Goal: Find specific page/section: Find specific page/section

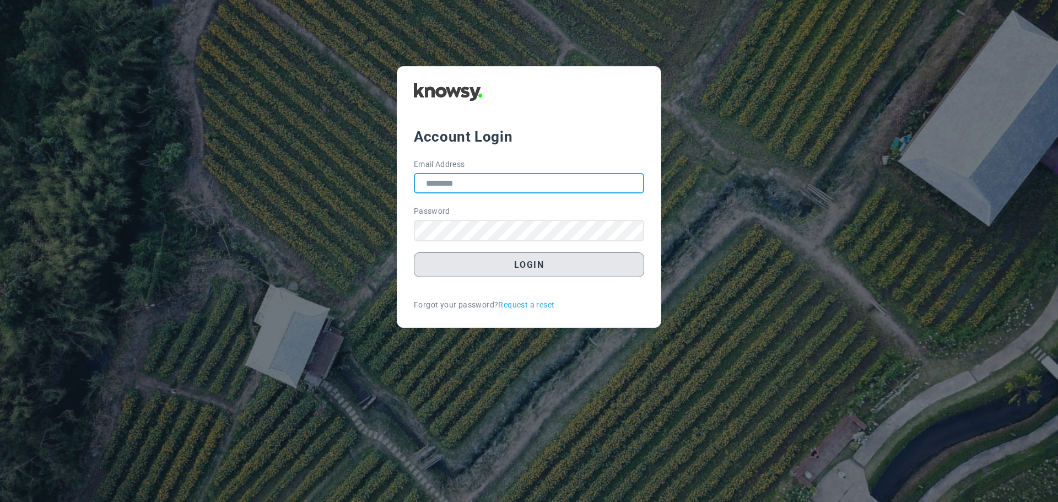
type input "**********"
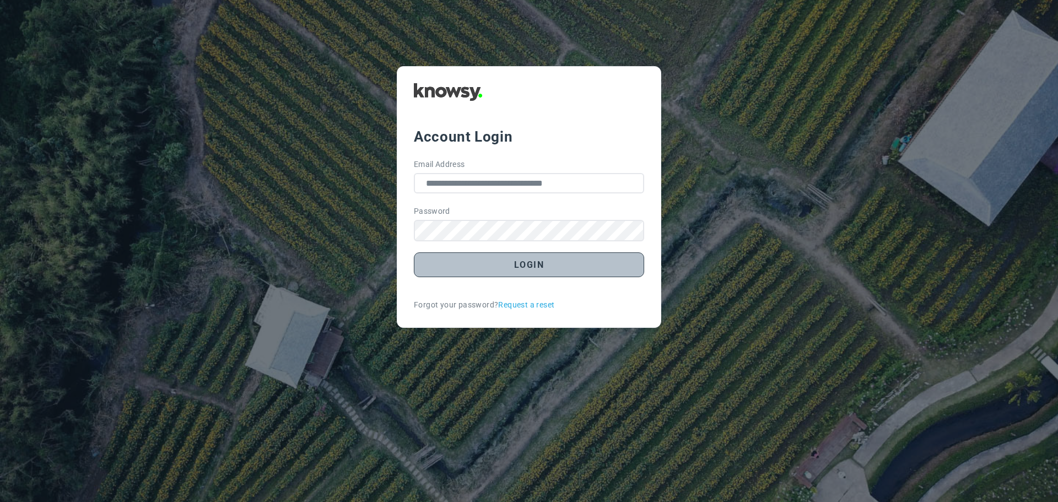
click at [527, 269] on button "Login" at bounding box center [529, 264] width 230 height 25
click at [535, 268] on button "Login" at bounding box center [529, 264] width 230 height 25
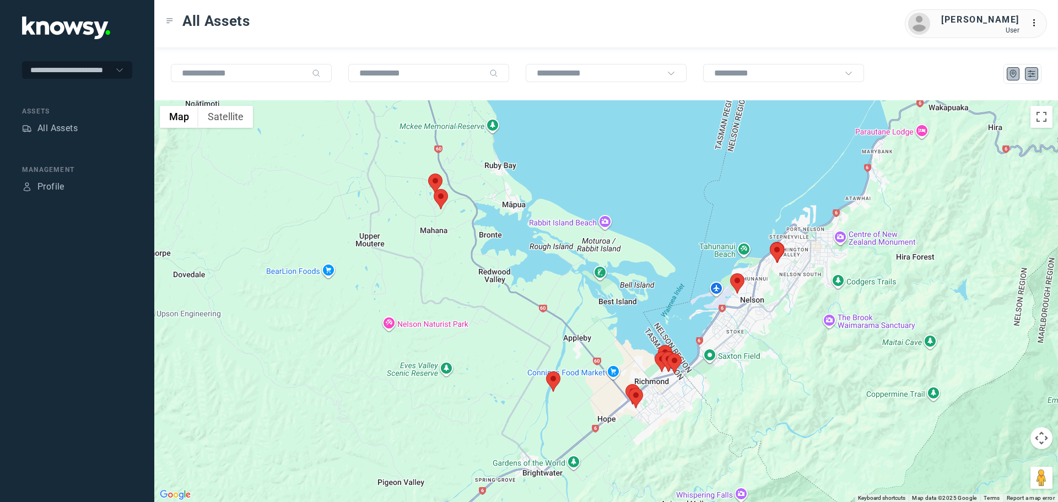
click at [1033, 74] on icon "List" at bounding box center [1031, 74] width 7 height 6
click at [728, 272] on area at bounding box center [728, 272] width 0 height 0
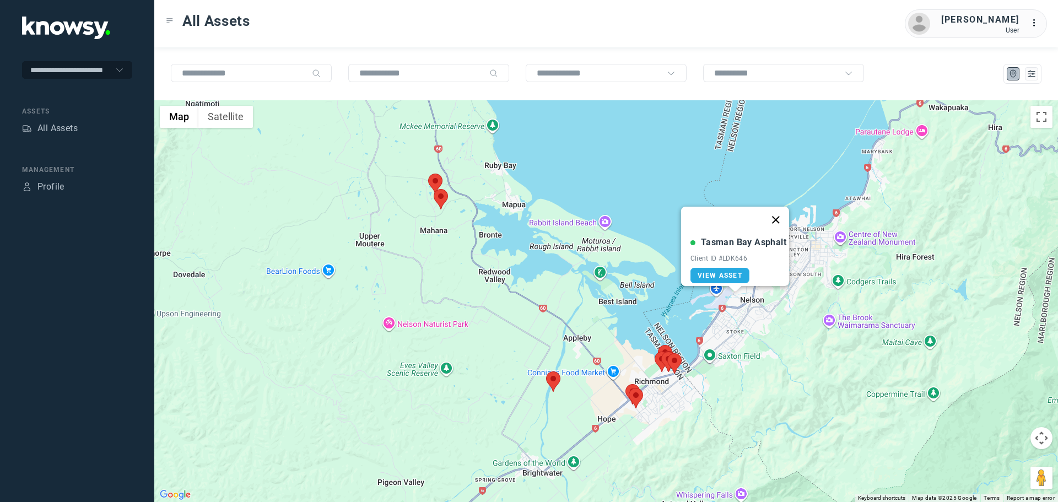
click at [781, 211] on button "Close" at bounding box center [776, 220] width 26 height 26
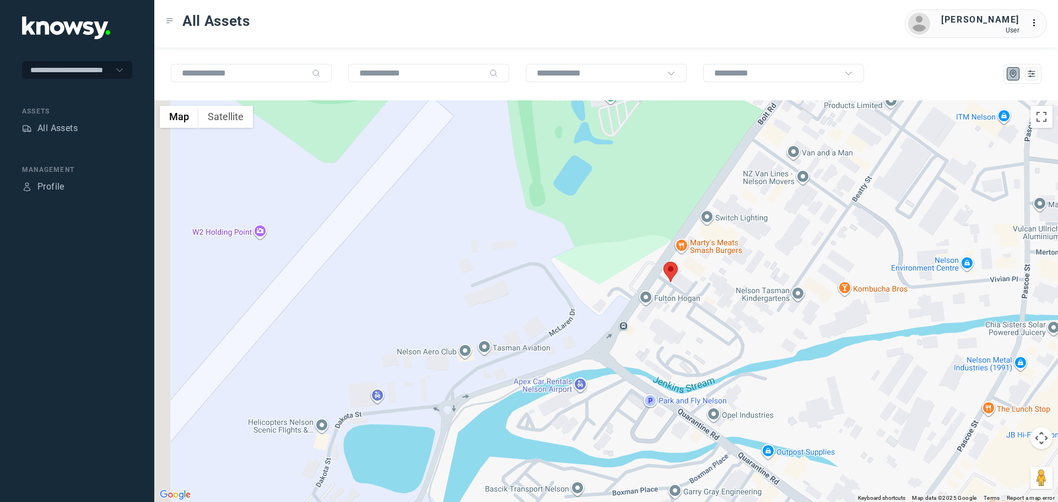
drag, startPoint x: 656, startPoint y: 332, endPoint x: 718, endPoint y: 286, distance: 76.8
click at [718, 286] on div at bounding box center [606, 301] width 904 height 402
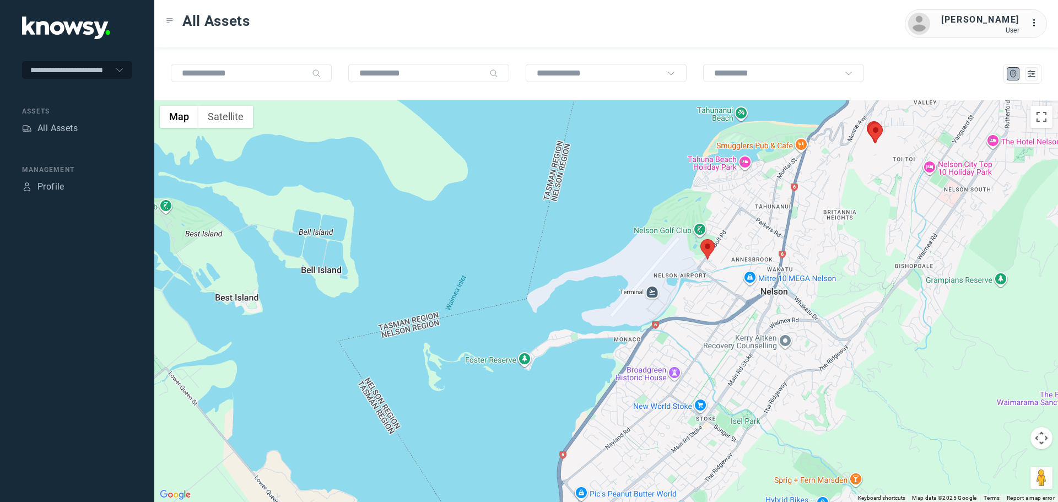
drag, startPoint x: 853, startPoint y: 168, endPoint x: 784, endPoint y: 257, distance: 113.2
click at [787, 256] on div at bounding box center [606, 301] width 904 height 402
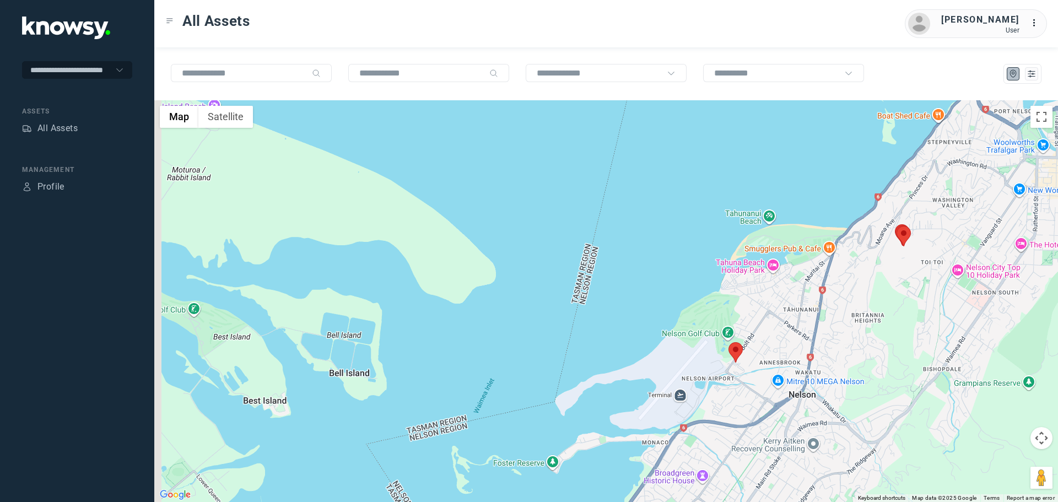
drag, startPoint x: 639, startPoint y: 250, endPoint x: 871, endPoint y: 156, distance: 249.9
click at [838, 176] on div at bounding box center [606, 301] width 904 height 402
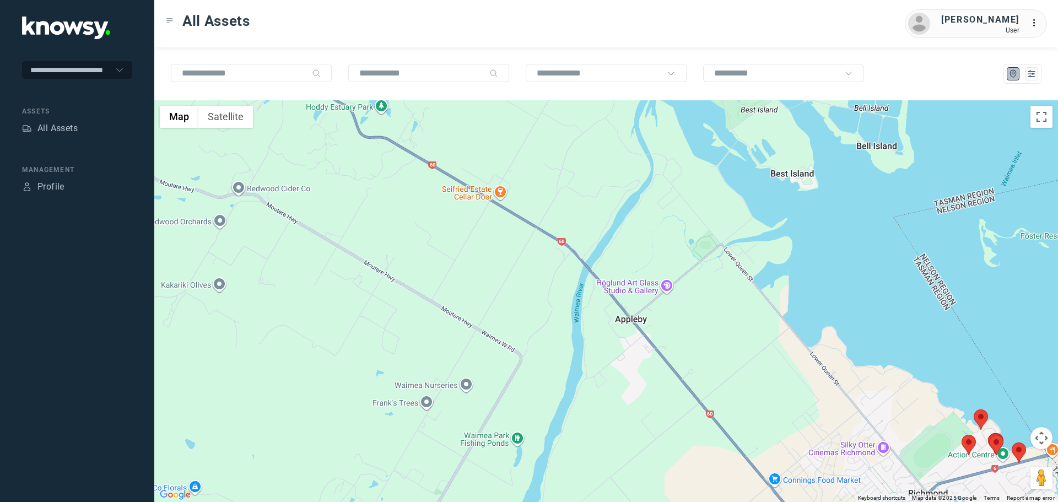
drag, startPoint x: 706, startPoint y: 250, endPoint x: 517, endPoint y: 138, distance: 219.7
click at [517, 138] on div at bounding box center [606, 301] width 904 height 402
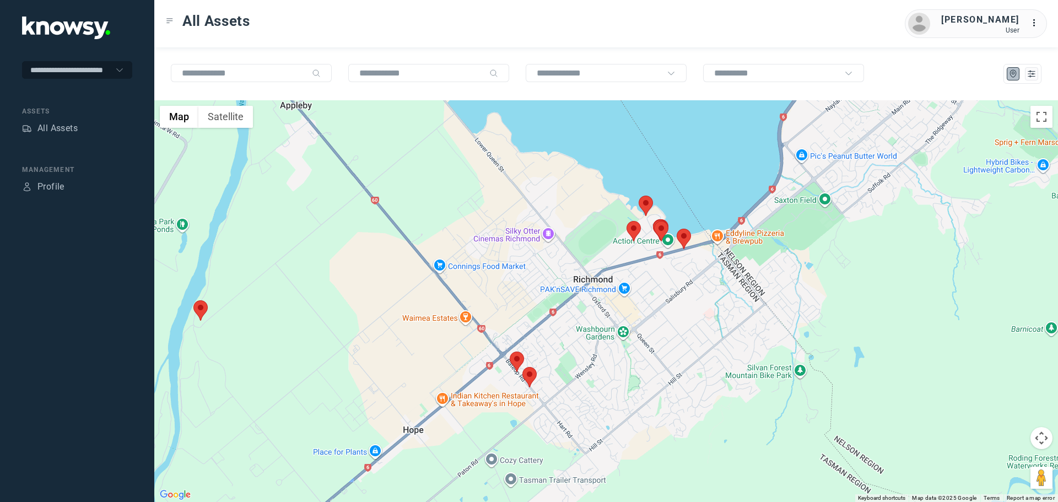
click at [510, 352] on area at bounding box center [510, 352] width 0 height 0
drag, startPoint x: 541, startPoint y: 294, endPoint x: 527, endPoint y: 328, distance: 37.4
click at [540, 294] on button "Close" at bounding box center [550, 300] width 26 height 26
click at [523, 367] on area at bounding box center [523, 367] width 0 height 0
click at [558, 306] on button "Close" at bounding box center [563, 315] width 26 height 26
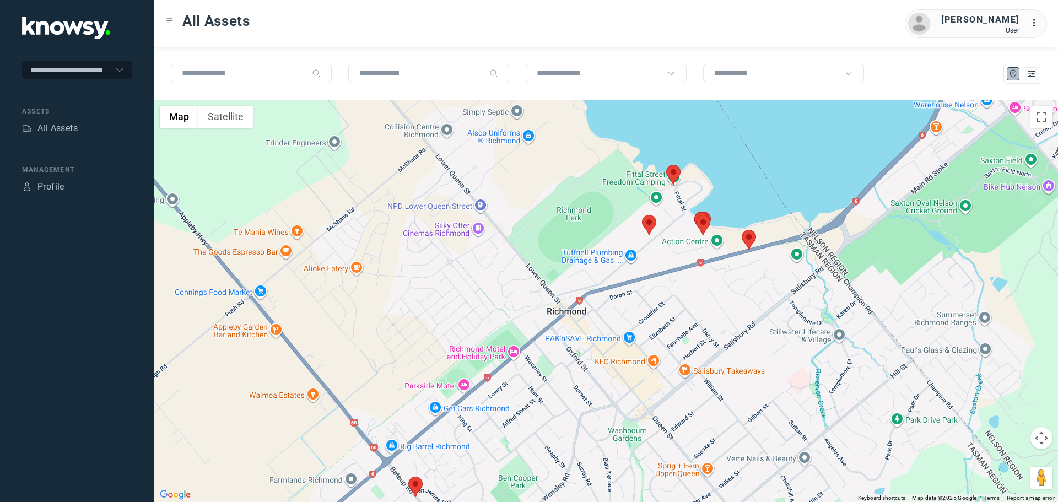
click at [655, 226] on img at bounding box center [649, 225] width 14 height 20
click at [642, 215] on area at bounding box center [642, 215] width 0 height 0
click at [680, 155] on button "Close" at bounding box center [674, 163] width 26 height 26
click at [666, 165] on area at bounding box center [666, 165] width 0 height 0
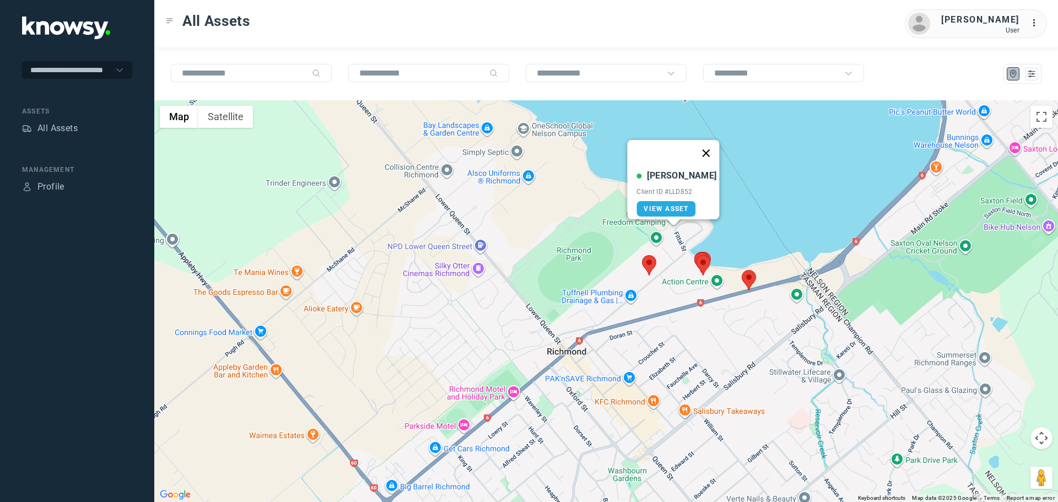
click at [701, 145] on button "Close" at bounding box center [706, 153] width 26 height 26
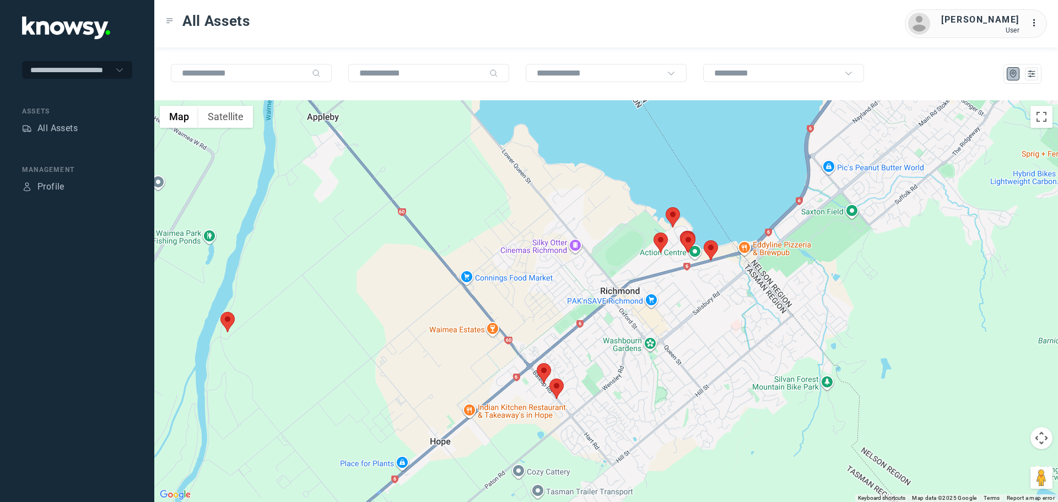
click at [704, 240] on area at bounding box center [704, 240] width 0 height 0
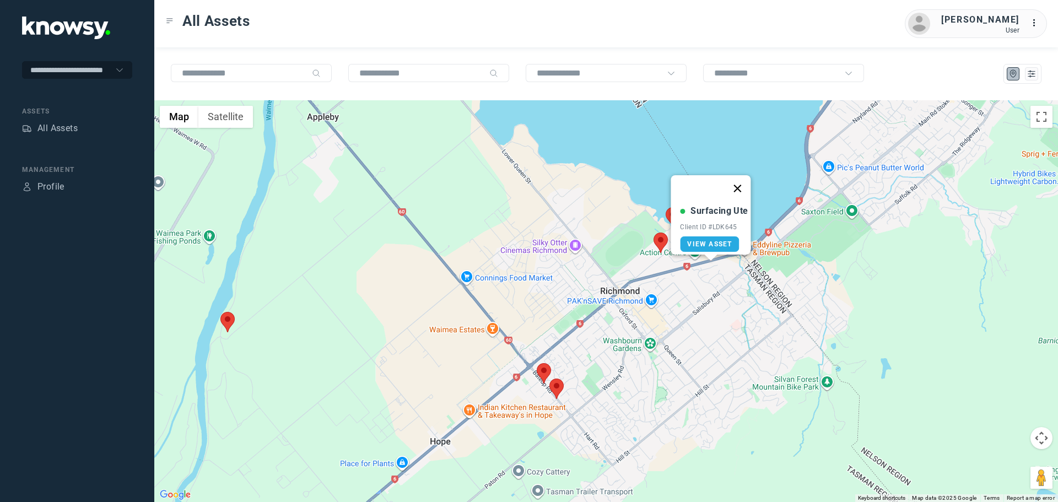
click at [744, 183] on button "Close" at bounding box center [738, 188] width 26 height 26
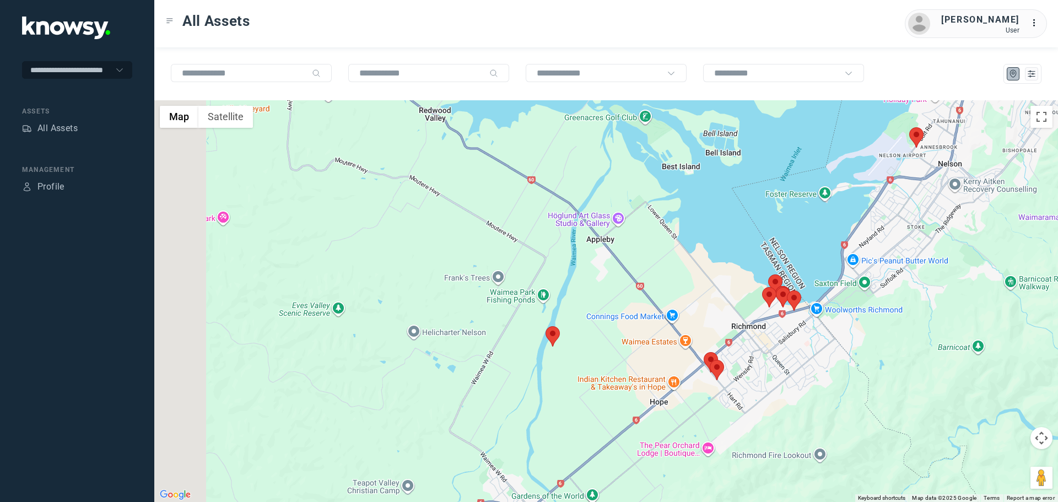
drag, startPoint x: 586, startPoint y: 258, endPoint x: 689, endPoint y: 327, distance: 123.5
click at [689, 327] on div at bounding box center [606, 301] width 904 height 402
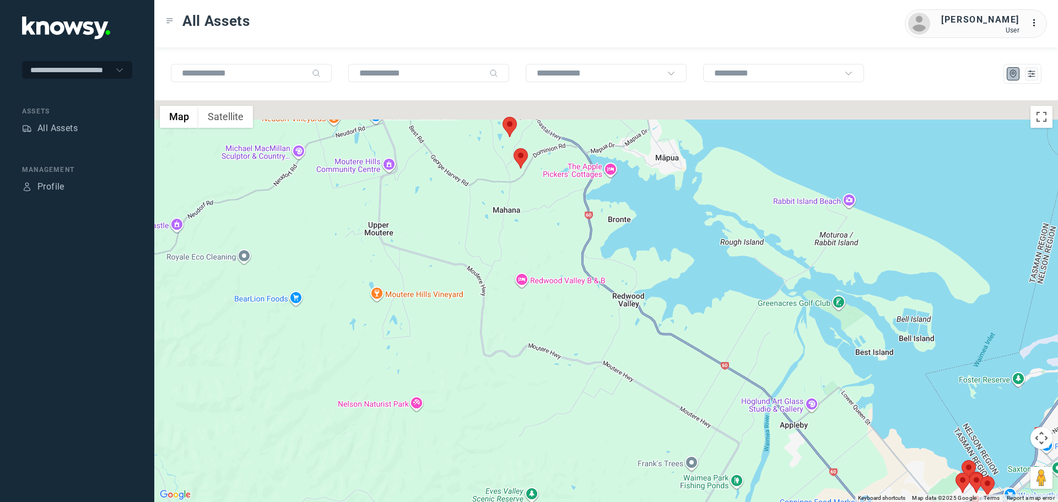
drag, startPoint x: 558, startPoint y: 231, endPoint x: 541, endPoint y: 309, distance: 80.0
click at [546, 303] on div at bounding box center [606, 301] width 904 height 402
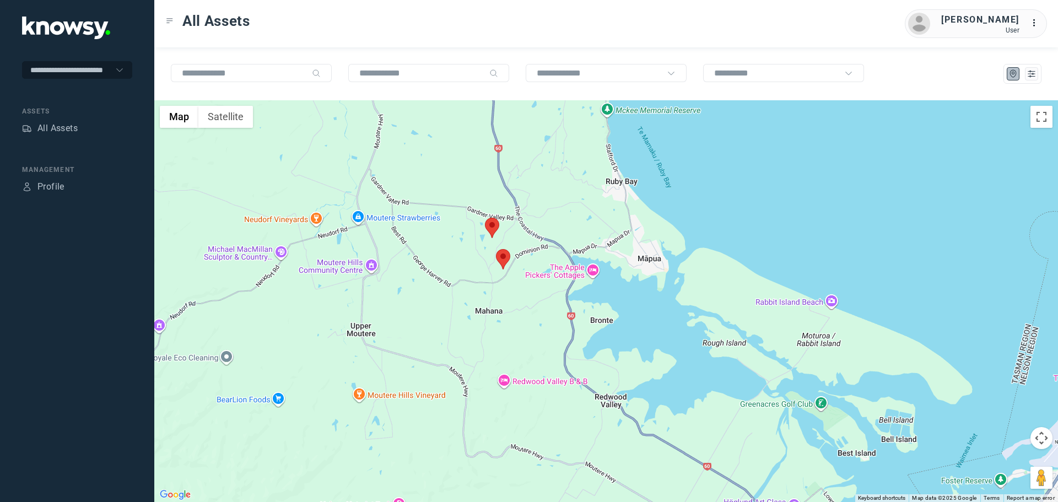
click at [485, 218] on area at bounding box center [485, 218] width 0 height 0
click at [496, 249] on area at bounding box center [496, 249] width 0 height 0
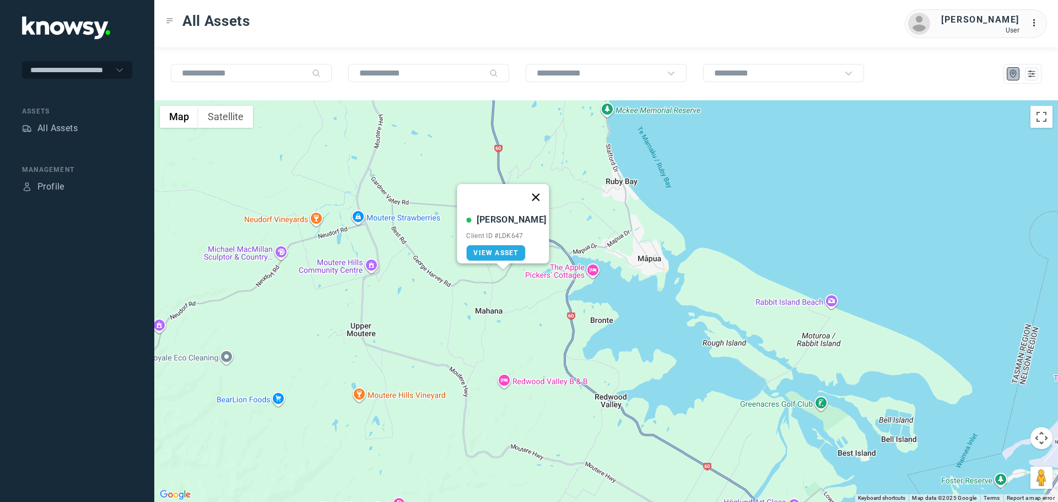
click at [532, 191] on button "Close" at bounding box center [536, 197] width 26 height 26
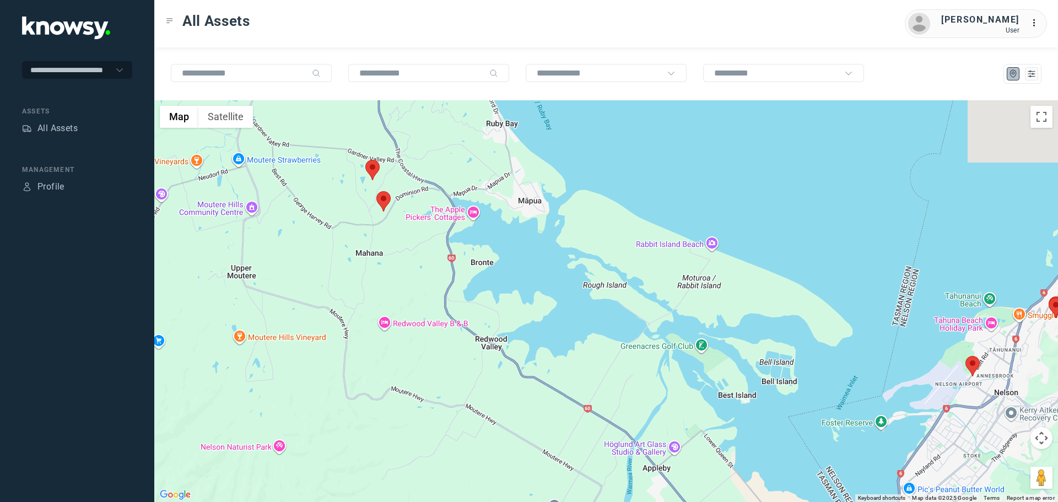
drag, startPoint x: 837, startPoint y: 367, endPoint x: 611, endPoint y: 252, distance: 252.9
click at [629, 262] on div at bounding box center [606, 301] width 904 height 402
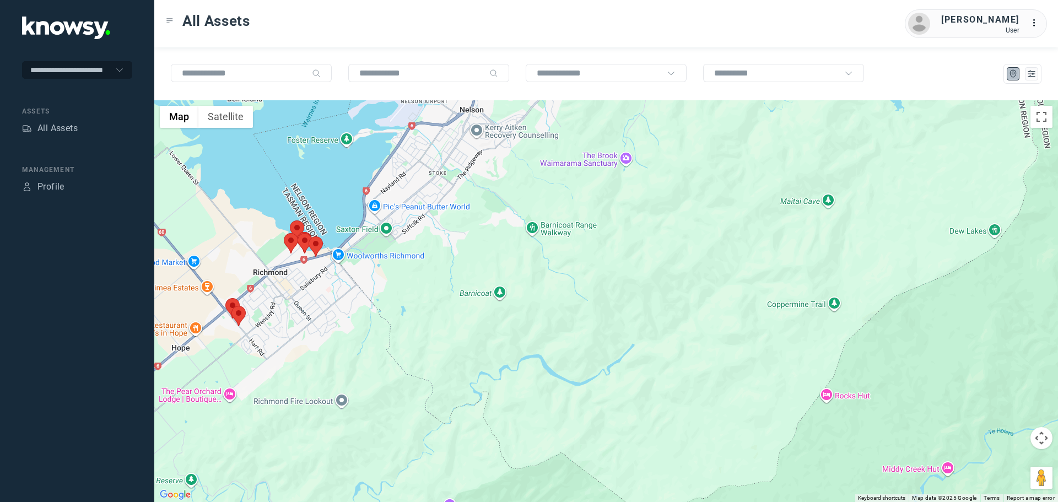
drag, startPoint x: 417, startPoint y: 298, endPoint x: 601, endPoint y: 303, distance: 184.2
click at [593, 303] on div at bounding box center [606, 301] width 904 height 402
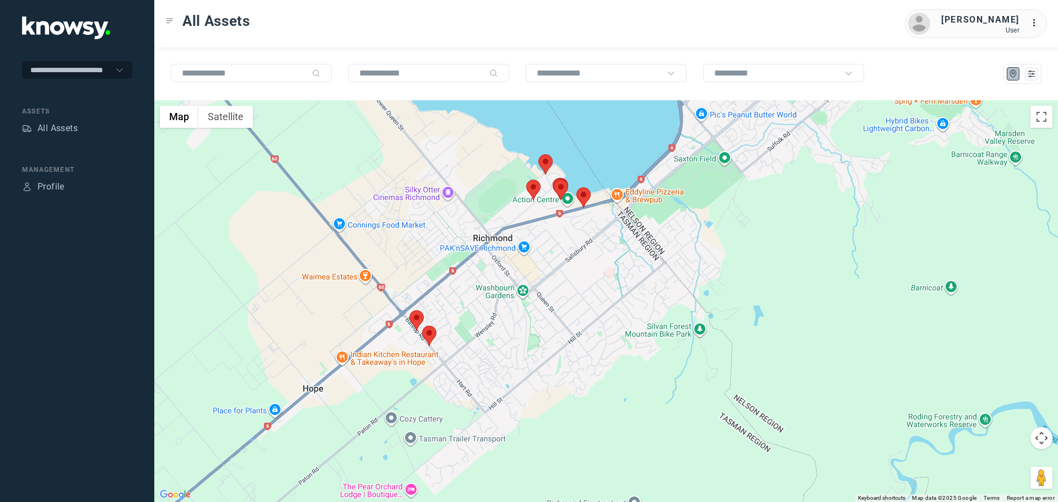
click at [577, 187] on area at bounding box center [577, 187] width 0 height 0
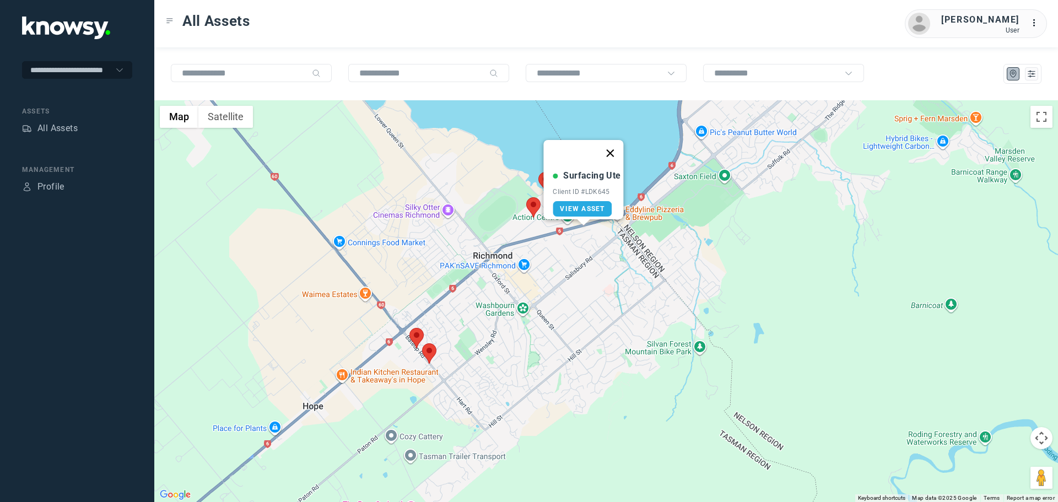
click at [616, 141] on button "Close" at bounding box center [610, 153] width 26 height 26
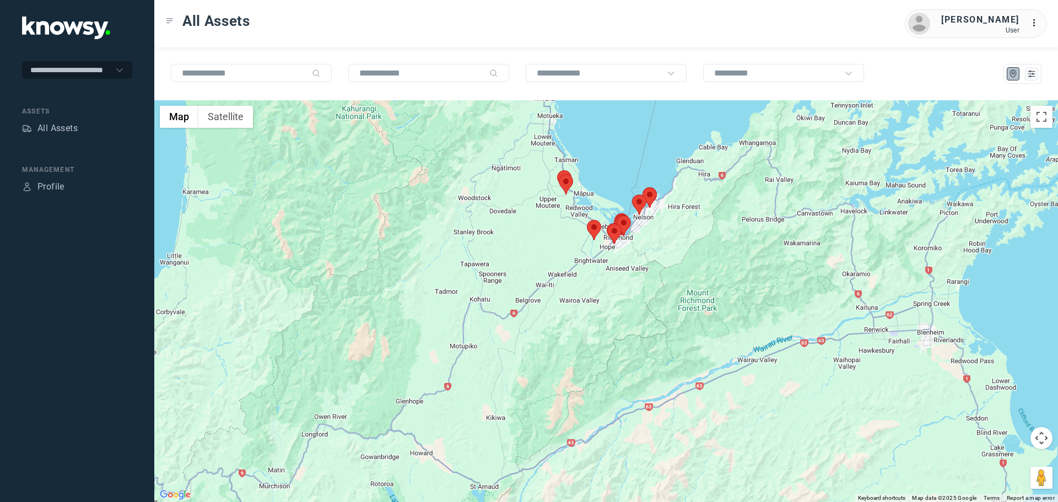
drag, startPoint x: 626, startPoint y: 273, endPoint x: 627, endPoint y: 294, distance: 21.5
click at [627, 294] on div "To navigate, press the arrow keys." at bounding box center [606, 301] width 904 height 402
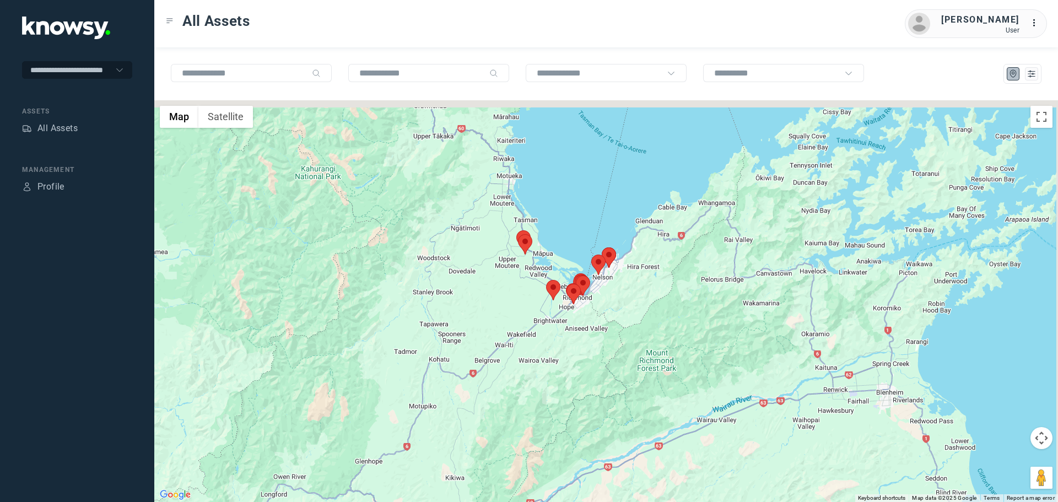
drag, startPoint x: 749, startPoint y: 270, endPoint x: 644, endPoint y: 317, distance: 115.2
click at [663, 313] on div at bounding box center [606, 301] width 904 height 402
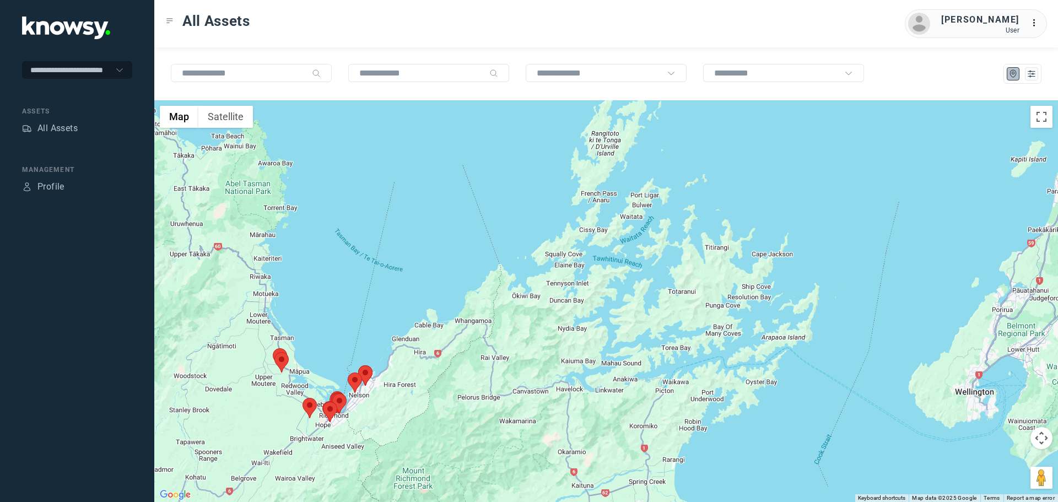
drag, startPoint x: 748, startPoint y: 350, endPoint x: 729, endPoint y: 306, distance: 47.9
click at [729, 306] on div at bounding box center [606, 301] width 904 height 402
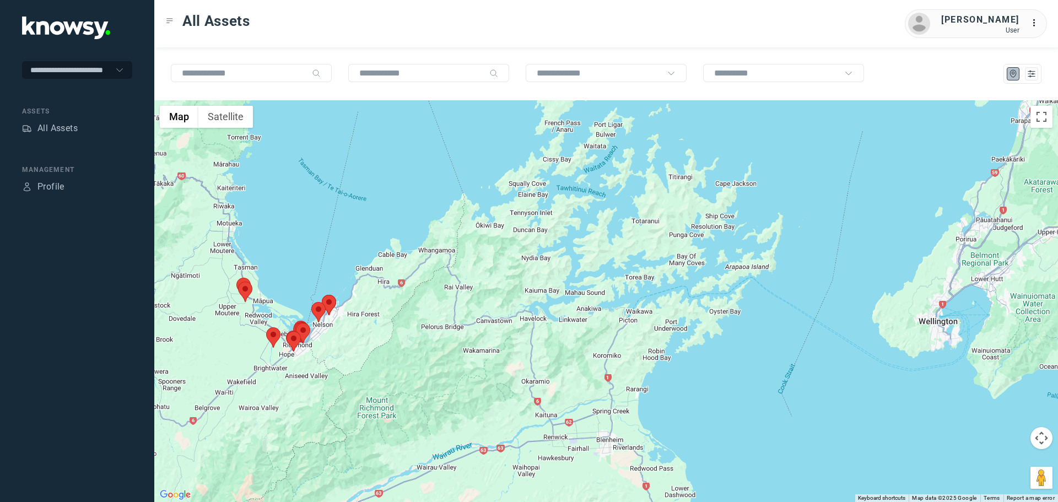
drag, startPoint x: 798, startPoint y: 374, endPoint x: 778, endPoint y: 353, distance: 28.5
click at [778, 353] on div at bounding box center [606, 301] width 904 height 402
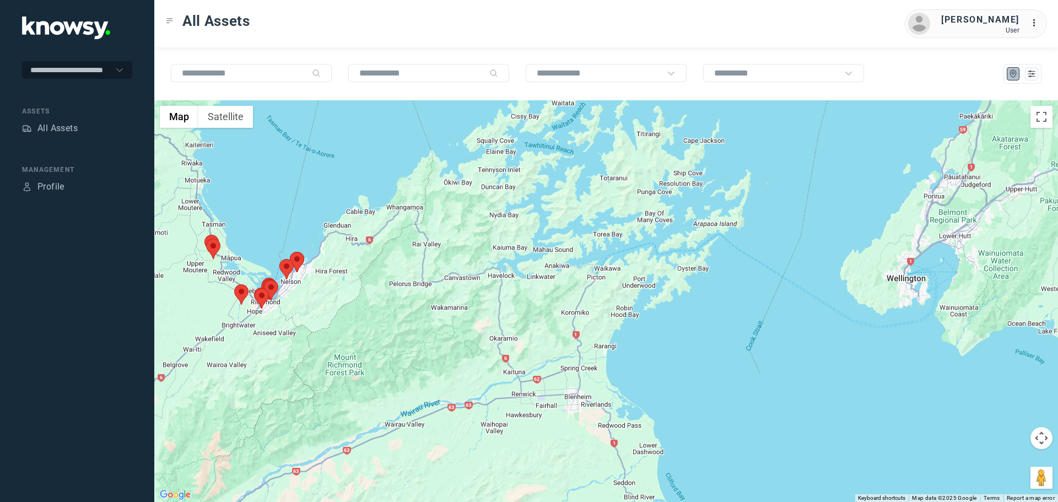
drag, startPoint x: 732, startPoint y: 358, endPoint x: 699, endPoint y: 315, distance: 54.2
click at [699, 315] on div at bounding box center [606, 301] width 904 height 402
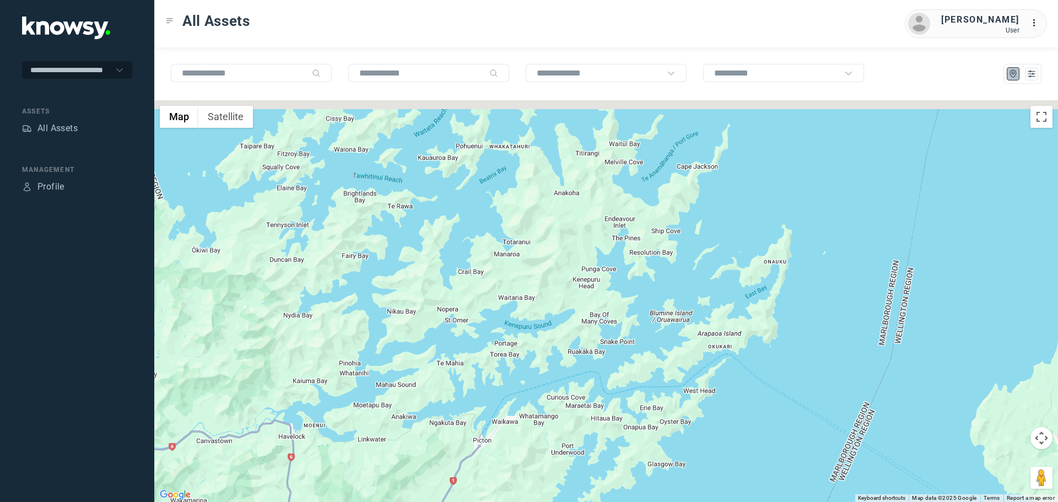
drag, startPoint x: 702, startPoint y: 164, endPoint x: 692, endPoint y: 263, distance: 99.7
click at [692, 262] on div at bounding box center [606, 301] width 904 height 402
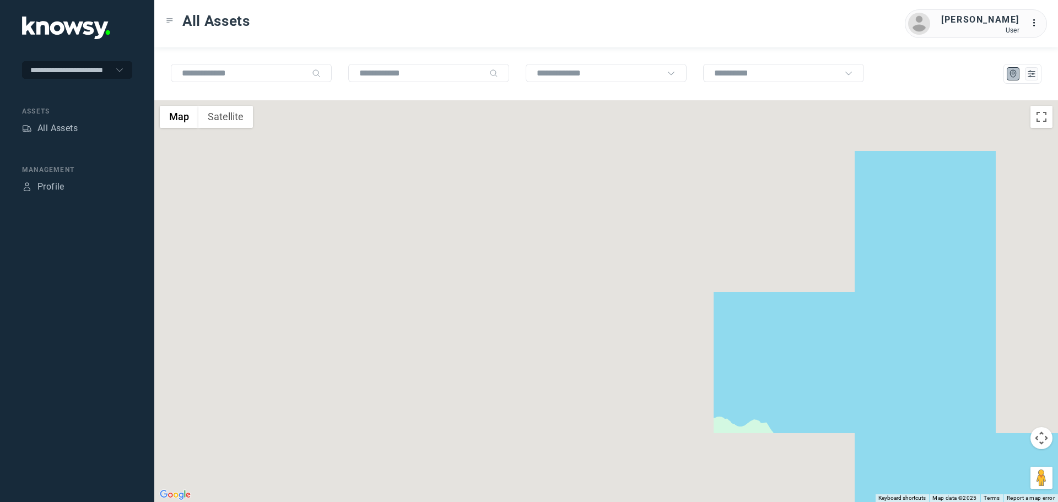
drag, startPoint x: 568, startPoint y: 243, endPoint x: 696, endPoint y: 300, distance: 139.6
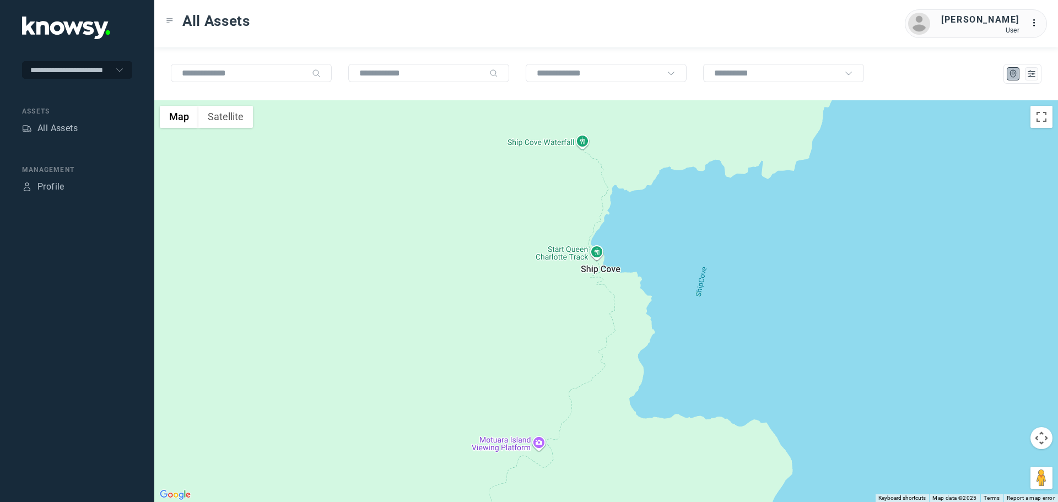
click at [696, 300] on div at bounding box center [606, 301] width 904 height 402
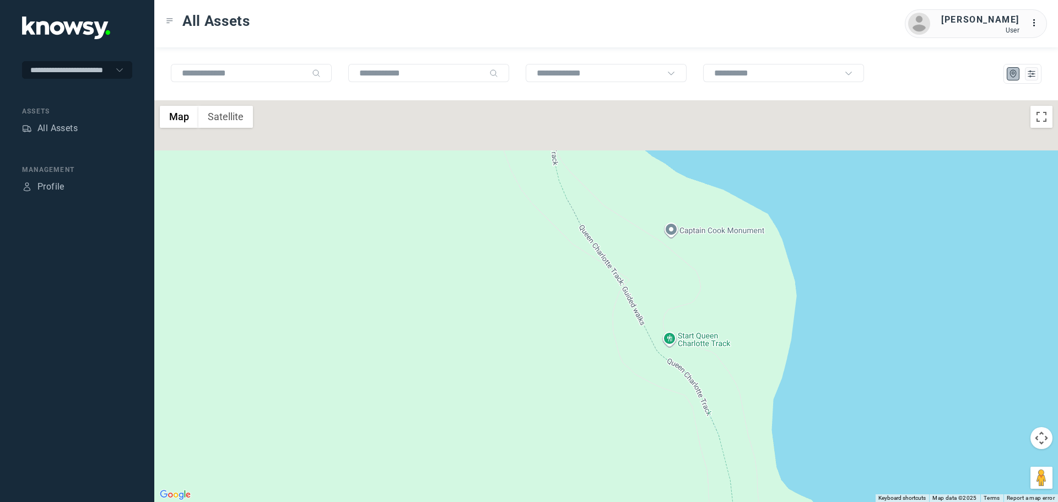
drag, startPoint x: 600, startPoint y: 214, endPoint x: 460, endPoint y: 344, distance: 190.3
click at [460, 344] on div at bounding box center [606, 301] width 904 height 402
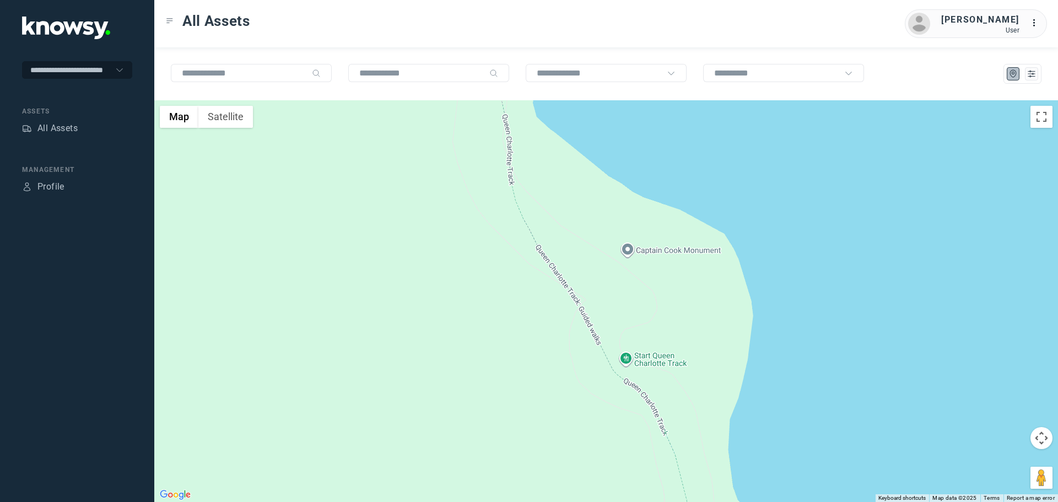
click at [637, 250] on div at bounding box center [606, 301] width 904 height 402
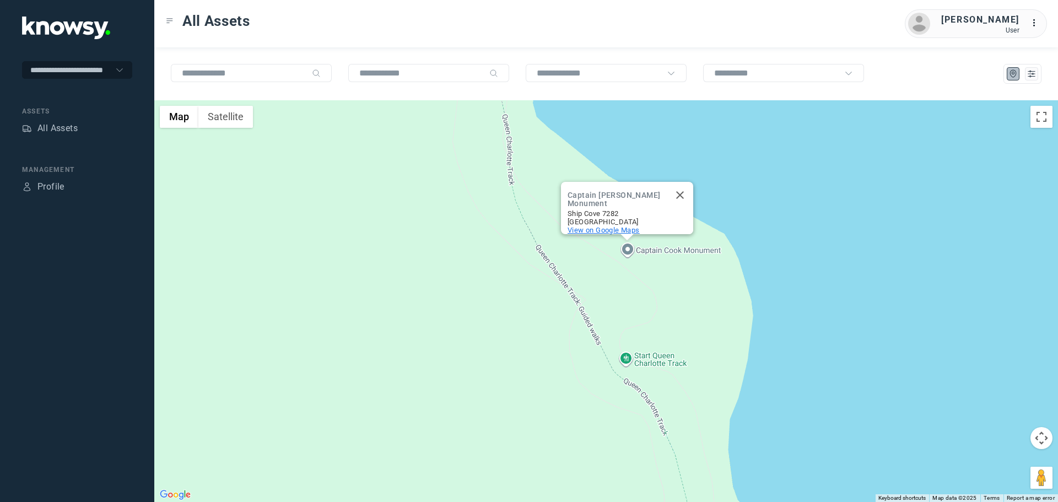
click at [621, 226] on span "View on Google Maps" at bounding box center [604, 230] width 72 height 8
